Goal: Communication & Community: Answer question/provide support

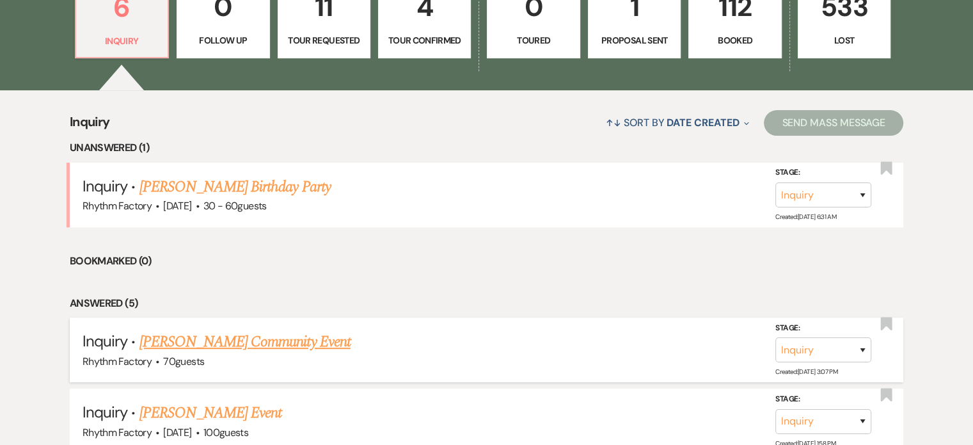
scroll to position [511, 0]
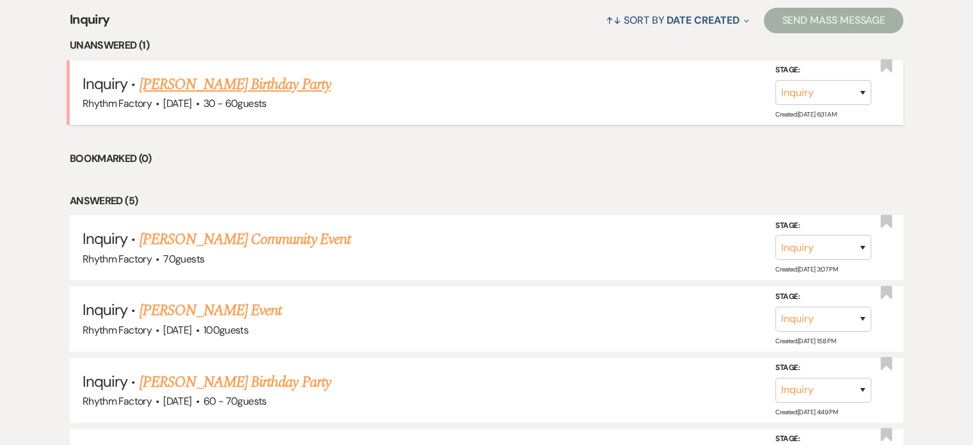
click at [251, 80] on link "[PERSON_NAME] Birthday Party" at bounding box center [234, 84] width 191 height 23
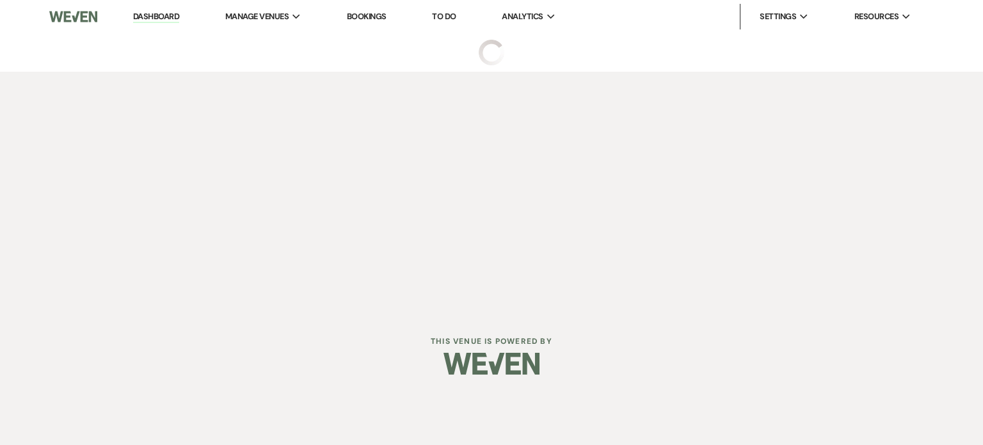
select select "4"
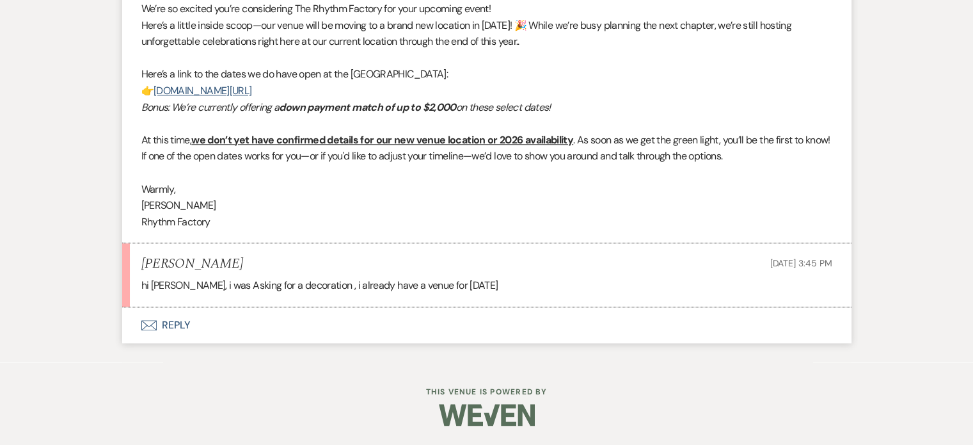
scroll to position [1279, 0]
click at [178, 322] on button "Envelope Reply" at bounding box center [486, 325] width 729 height 36
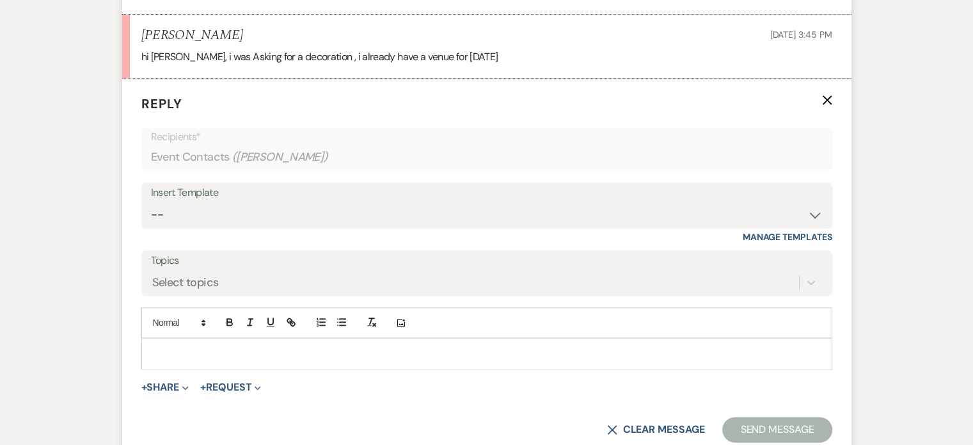
scroll to position [1496, 0]
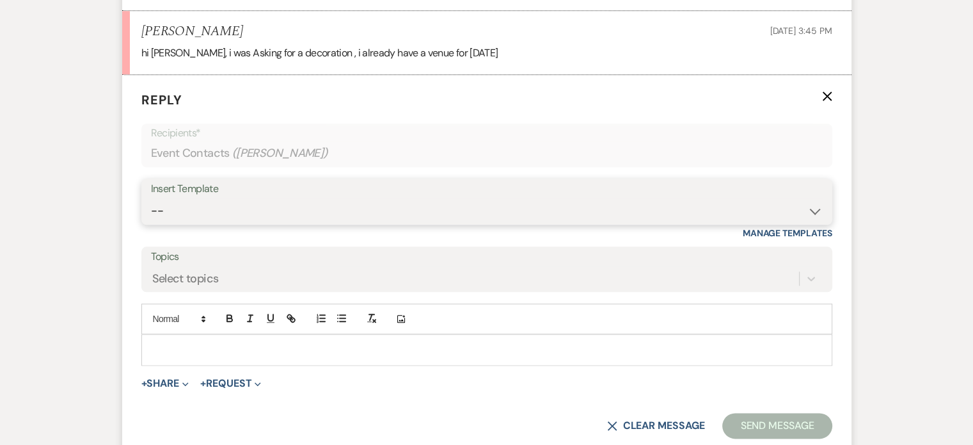
click at [818, 223] on select "-- Available Date I want PRICE More detail to give price Use our decor Wedding …" at bounding box center [487, 210] width 672 height 25
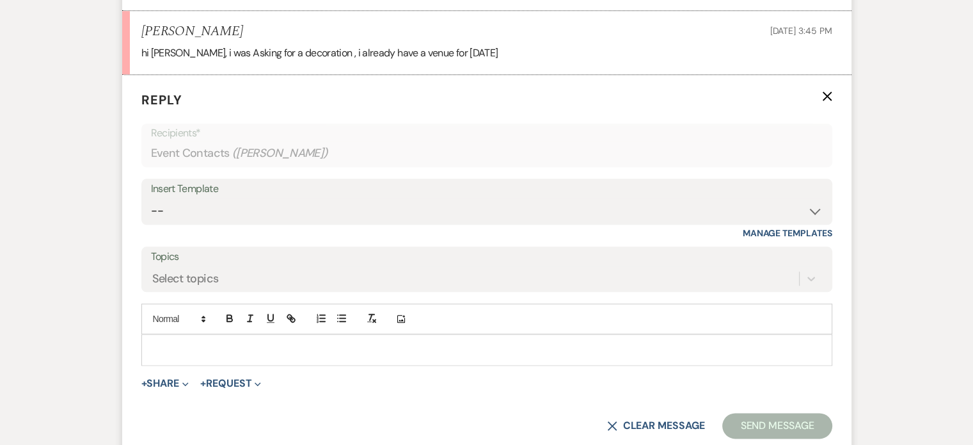
click at [304, 356] on p at bounding box center [487, 349] width 670 height 14
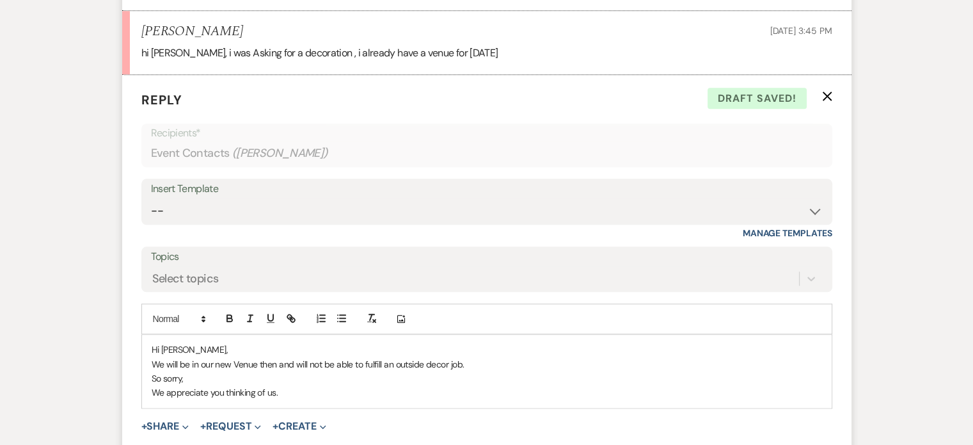
scroll to position [1560, 0]
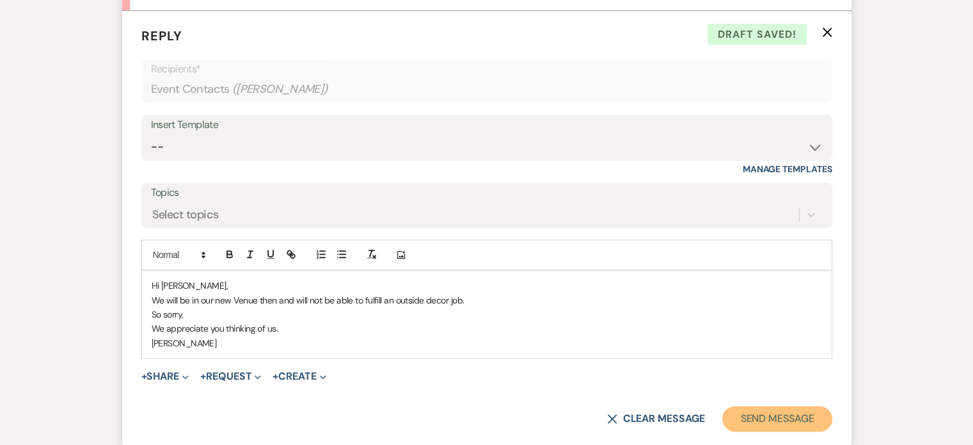
click at [789, 431] on button "Send Message" at bounding box center [776, 419] width 109 height 26
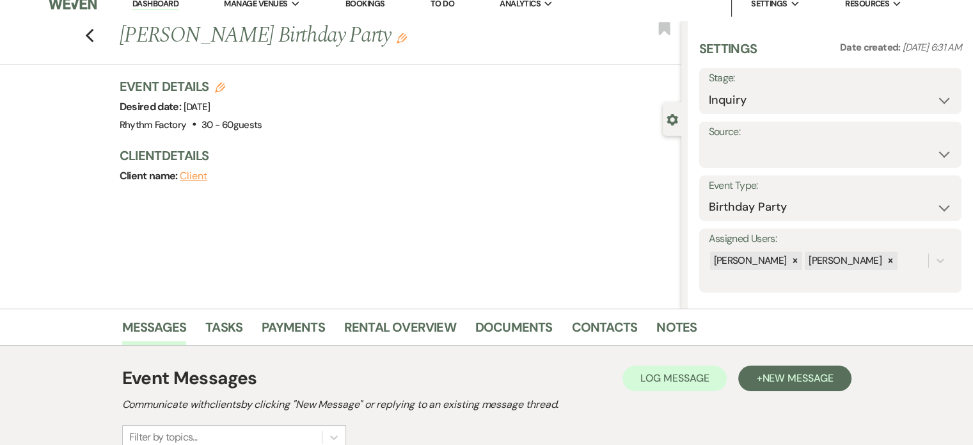
scroll to position [0, 0]
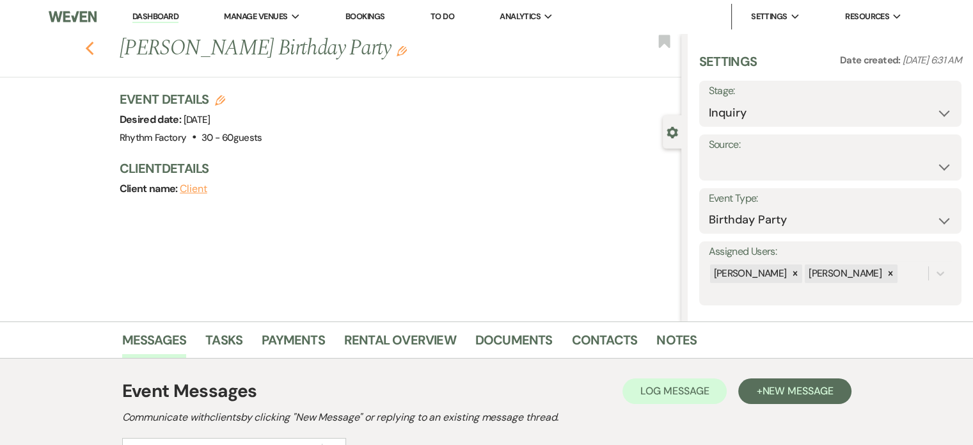
click at [90, 49] on icon "Previous" at bounding box center [90, 48] width 10 height 15
